Goal: Task Accomplishment & Management: Manage account settings

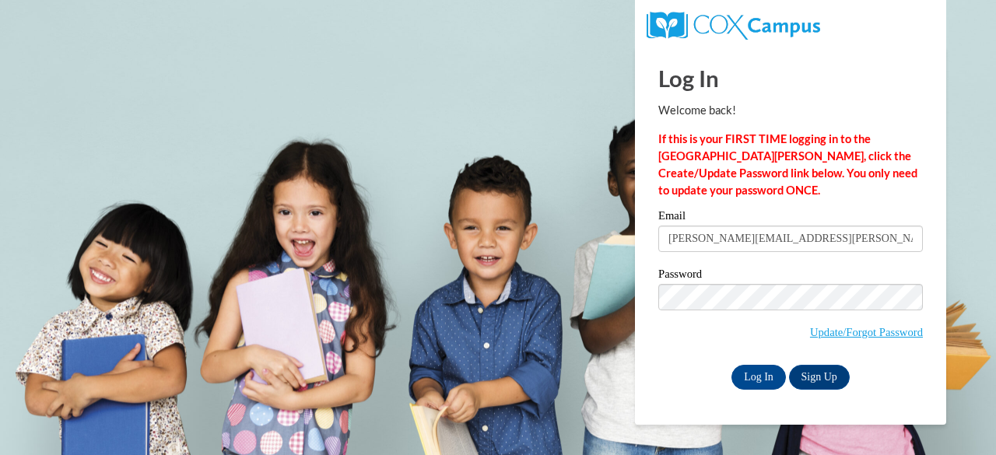
click at [664, 386] on div "Log In Sign Up" at bounding box center [790, 377] width 265 height 25
click at [749, 233] on input "[PERSON_NAME][EMAIL_ADDRESS][PERSON_NAME][PERSON_NAME][DOMAIN_NAME]" at bounding box center [790, 239] width 265 height 26
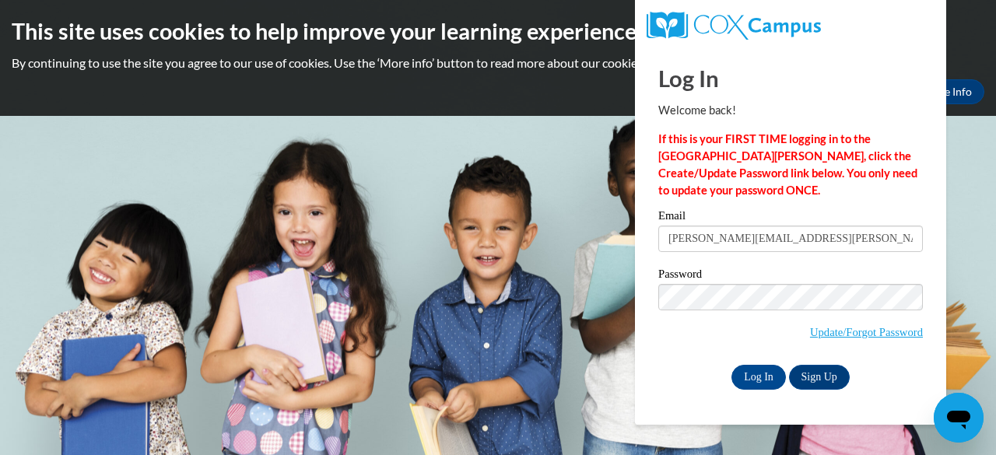
click at [736, 315] on span "Update/Forgot Password" at bounding box center [790, 316] width 265 height 65
click at [802, 230] on input "[PERSON_NAME][EMAIL_ADDRESS][PERSON_NAME][PERSON_NAME][DOMAIN_NAME]" at bounding box center [790, 239] width 265 height 26
click at [753, 383] on input "Log In" at bounding box center [759, 377] width 54 height 25
click at [703, 310] on span "Update/Forgot Password" at bounding box center [790, 316] width 265 height 65
click at [732, 365] on input "Log In" at bounding box center [759, 377] width 54 height 25
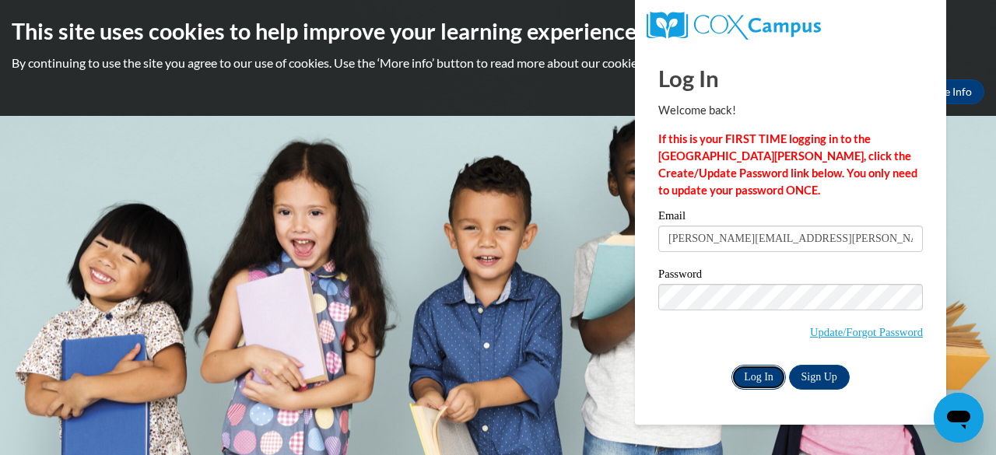
click at [750, 380] on input "Log In" at bounding box center [759, 377] width 54 height 25
